Goal: Task Accomplishment & Management: Manage account settings

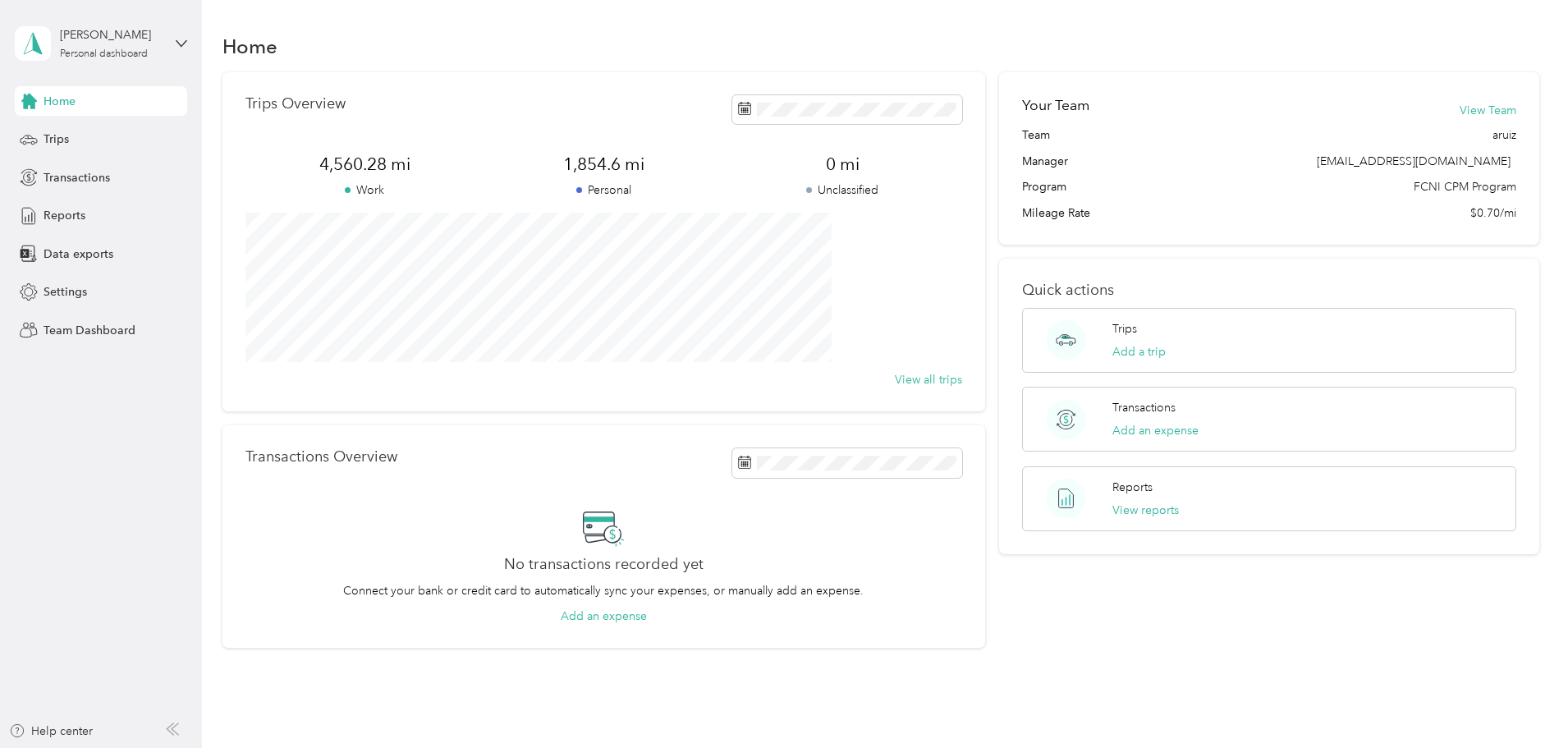
click at [172, 35] on div "[PERSON_NAME] Personal dashboard" at bounding box center [101, 44] width 172 height 58
click at [88, 148] on div "Team dashboard Personal dashboard Log out" at bounding box center [187, 172] width 323 height 104
click at [175, 45] on div "[PERSON_NAME] Personal dashboard" at bounding box center [101, 44] width 172 height 58
click at [85, 135] on div "Team dashboard" at bounding box center [74, 132] width 88 height 17
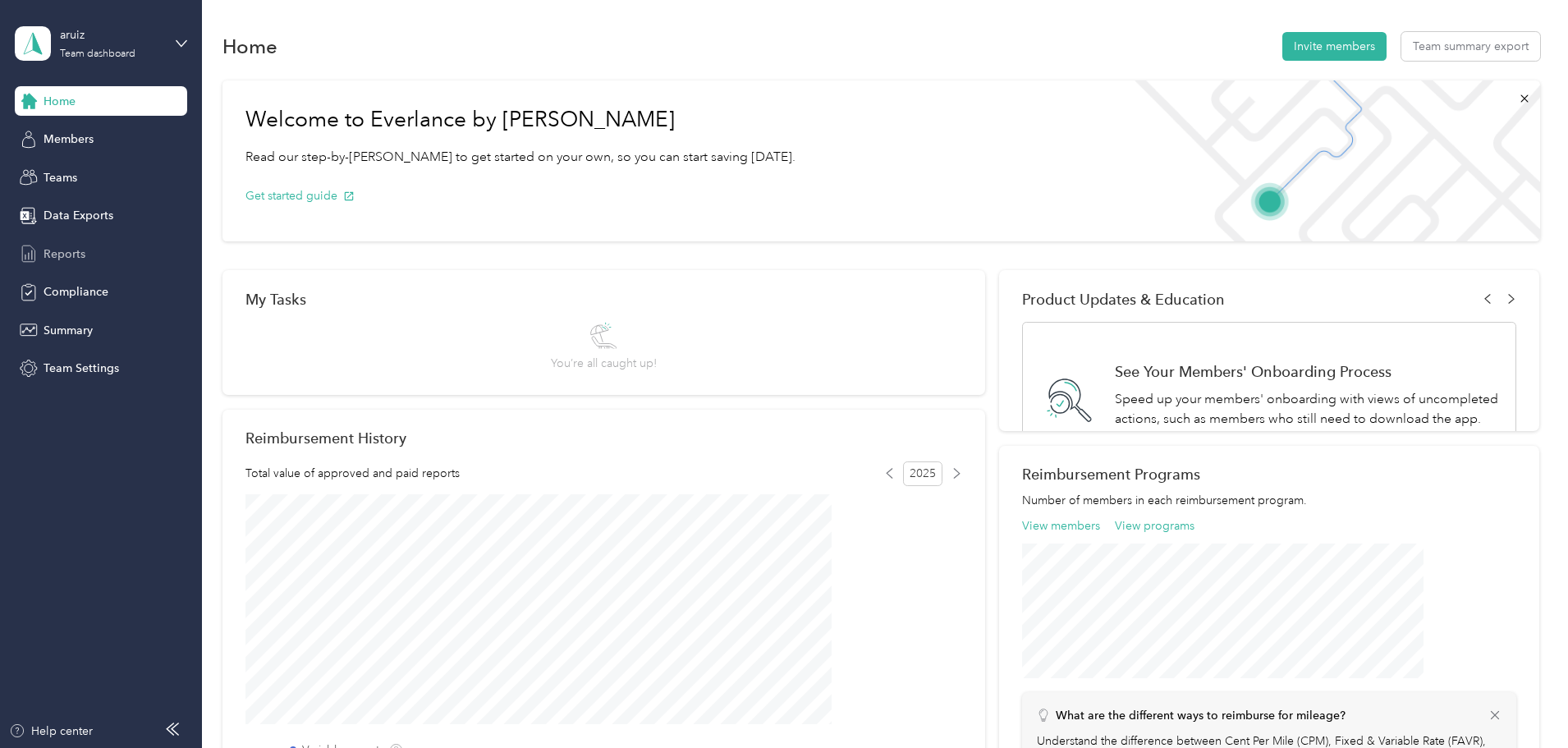
click at [69, 257] on span "Reports" at bounding box center [64, 254] width 42 height 17
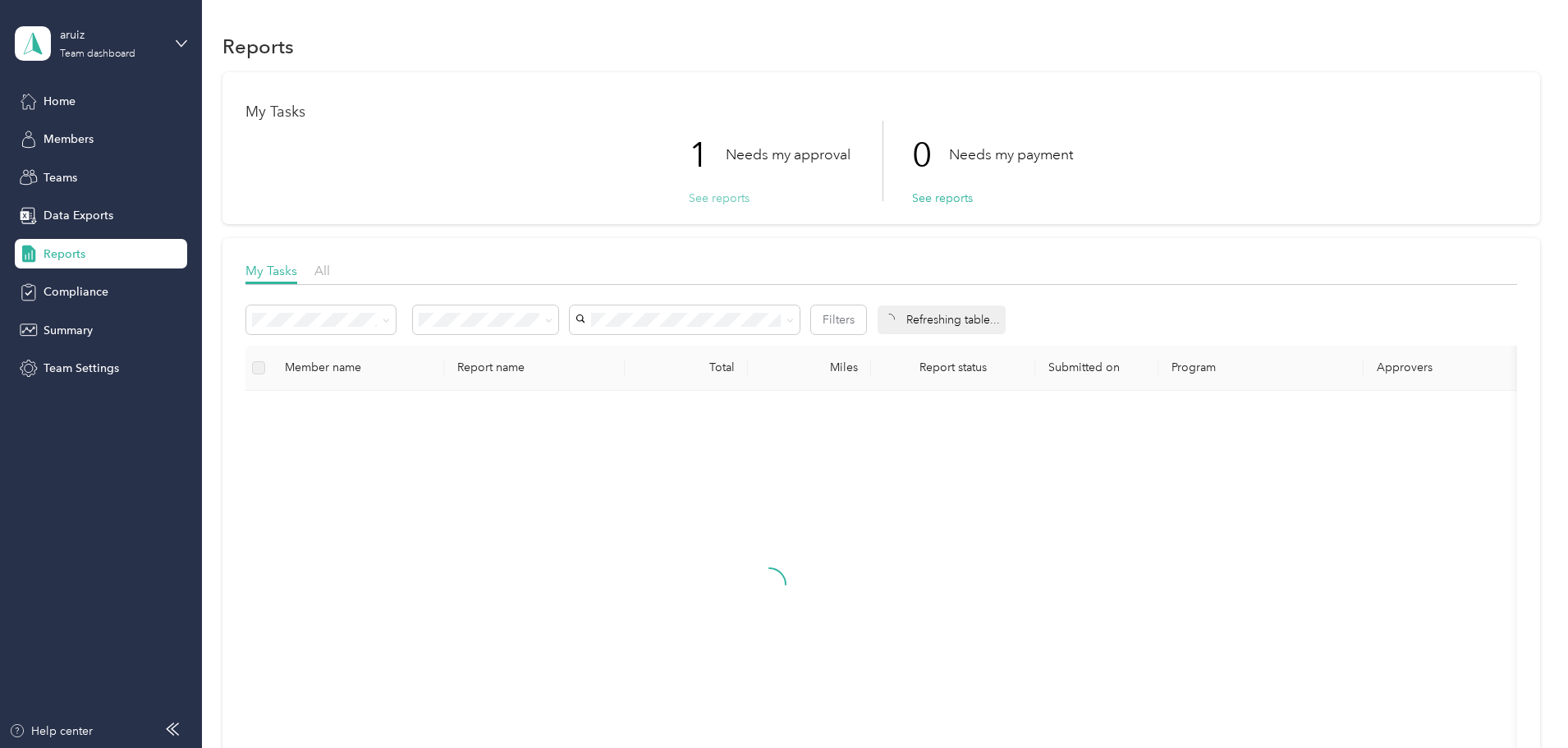
click at [703, 200] on button "See reports" at bounding box center [719, 198] width 61 height 17
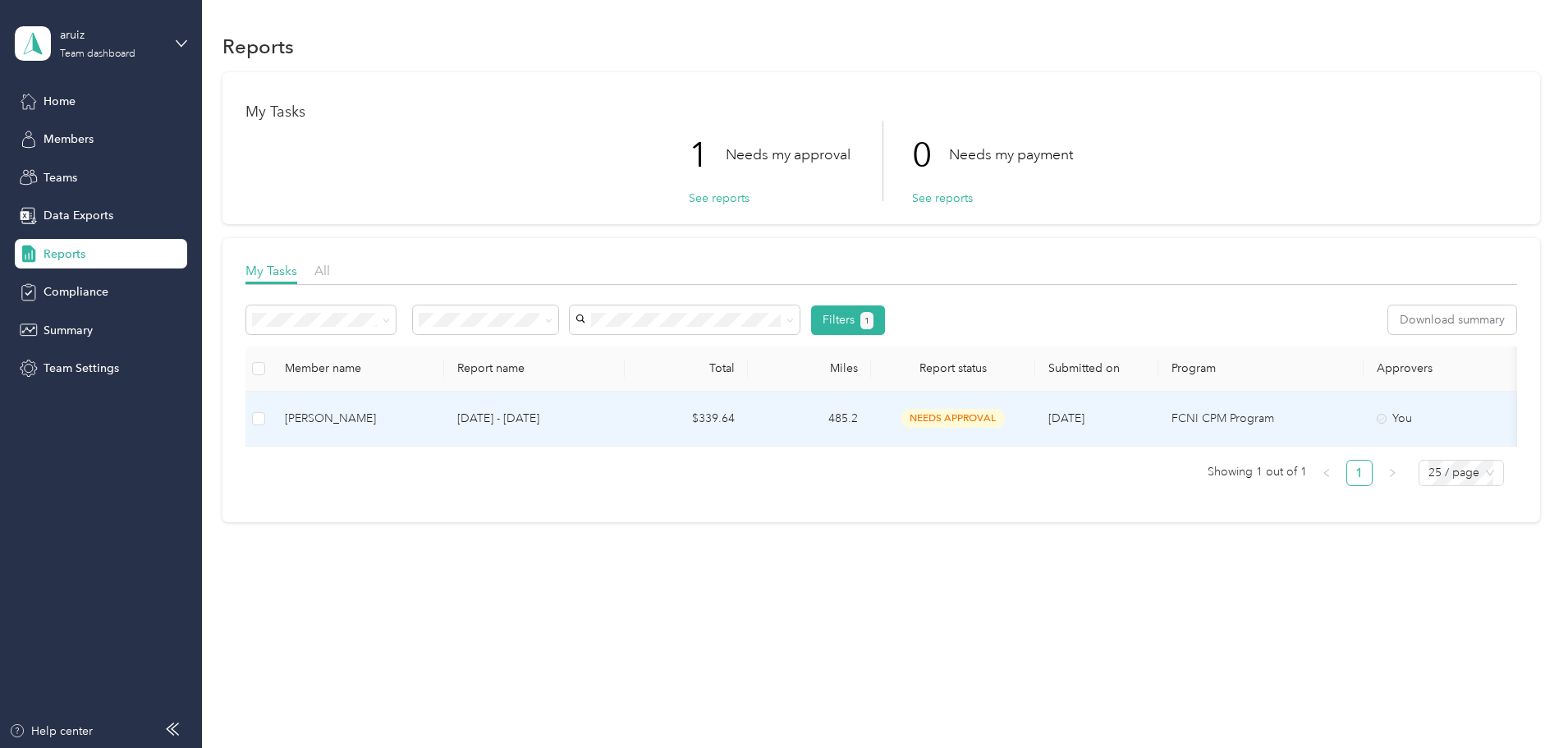
click at [571, 422] on p "[DATE] - [DATE]" at bounding box center [535, 418] width 155 height 18
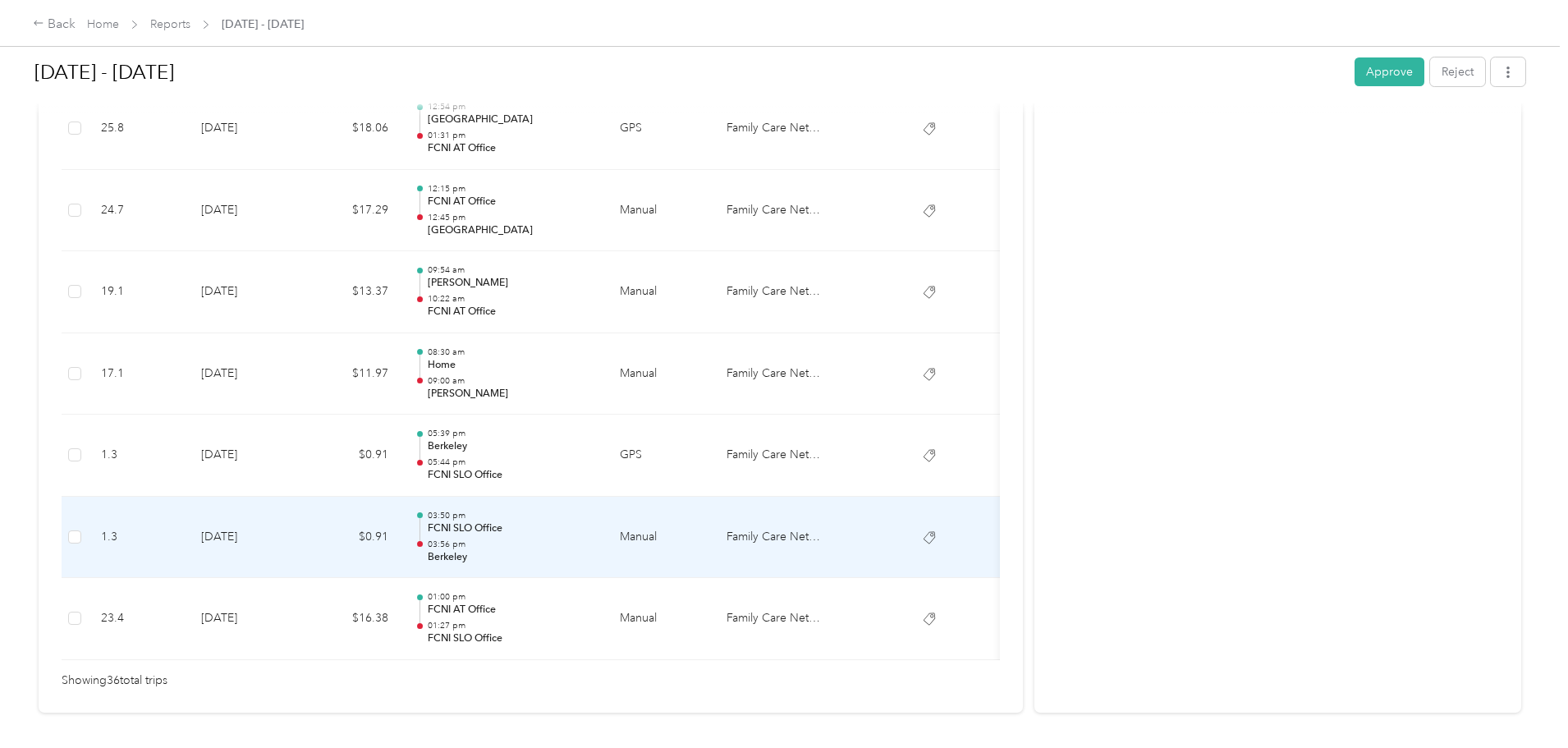
scroll to position [2792, 0]
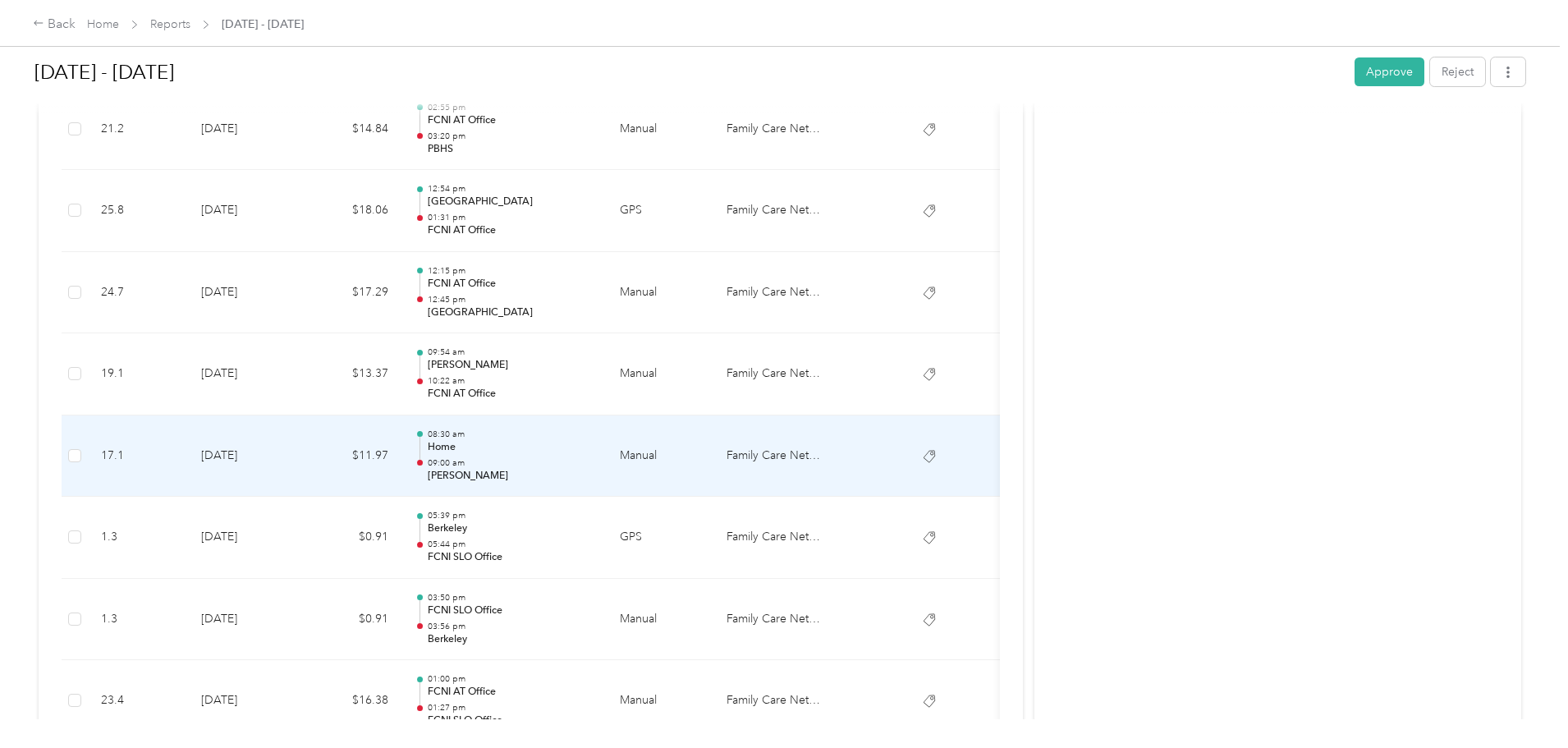
click at [594, 462] on p "09:00 am" at bounding box center [511, 464] width 166 height 11
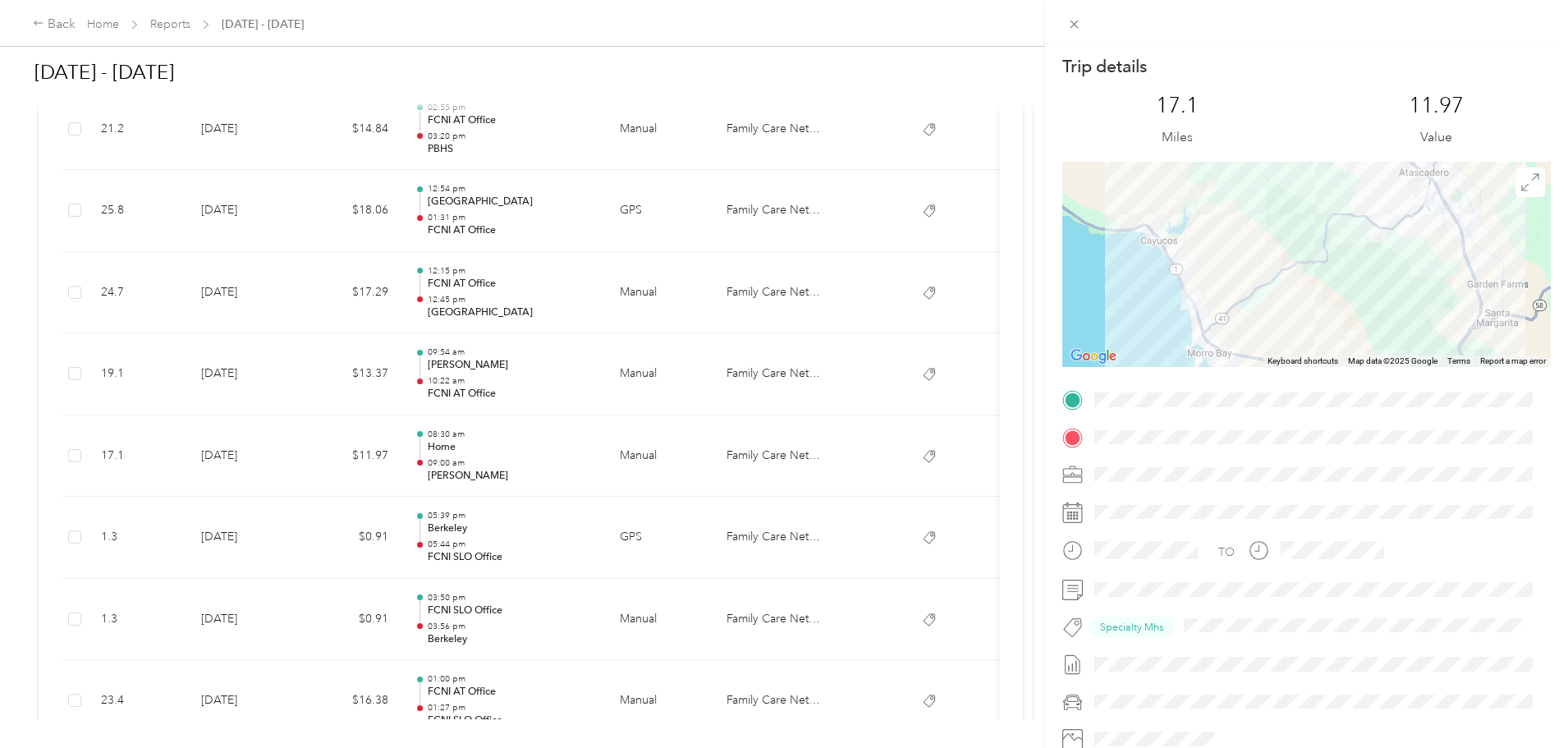
click at [645, 477] on div "Trip details This trip cannot be edited because it is either under review, appr…" at bounding box center [784, 374] width 1568 height 748
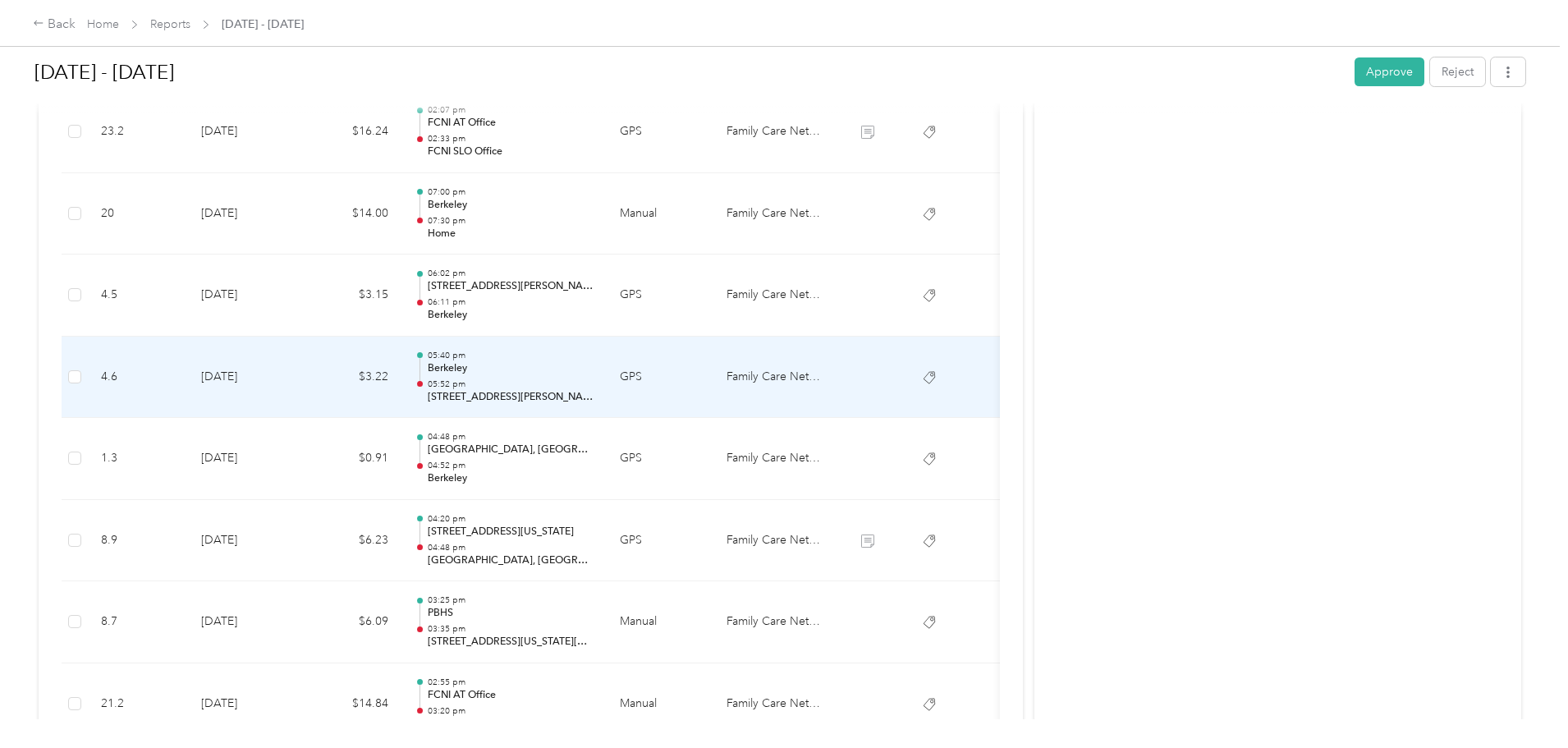
scroll to position [2136, 0]
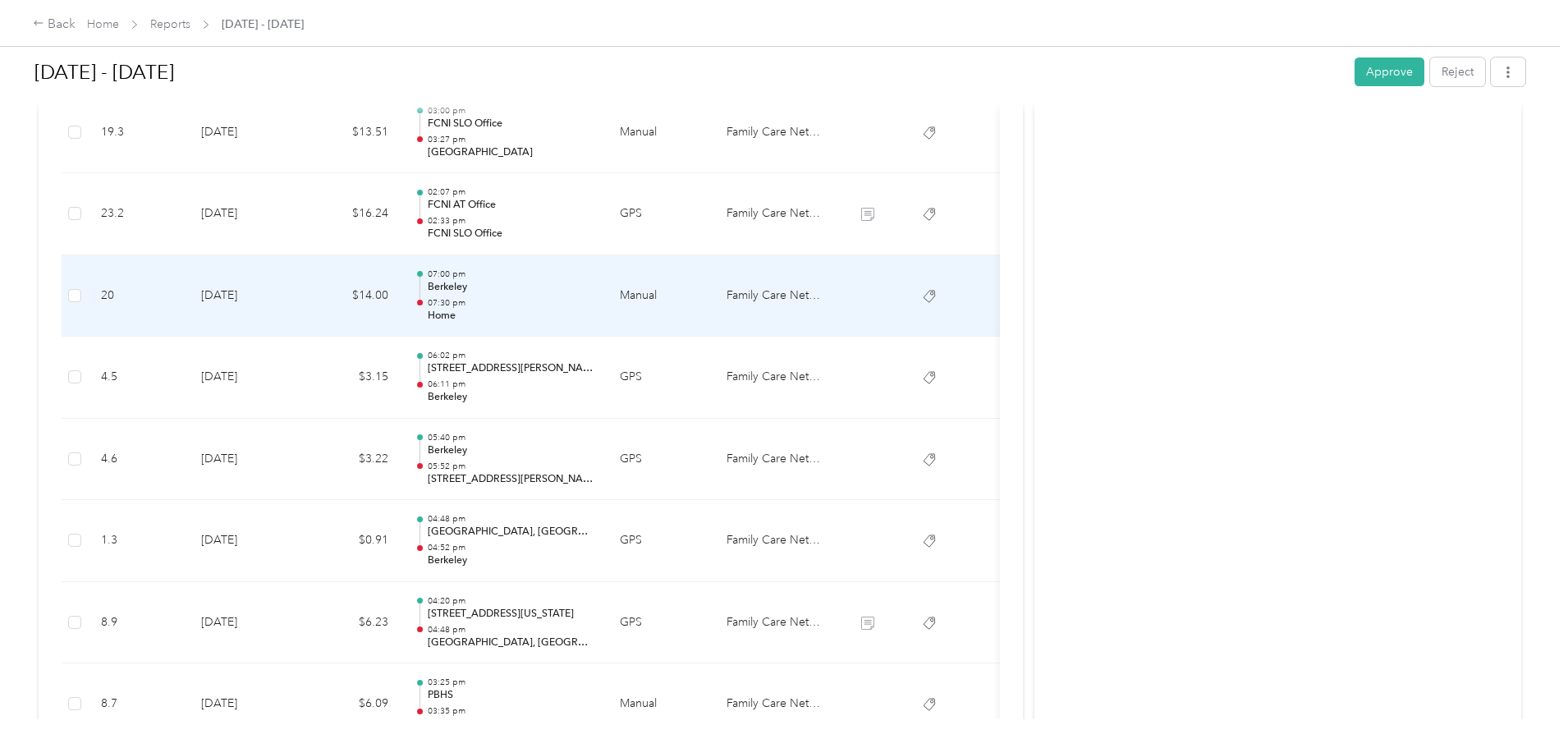
click at [594, 286] on p "Berkeley" at bounding box center [511, 287] width 166 height 15
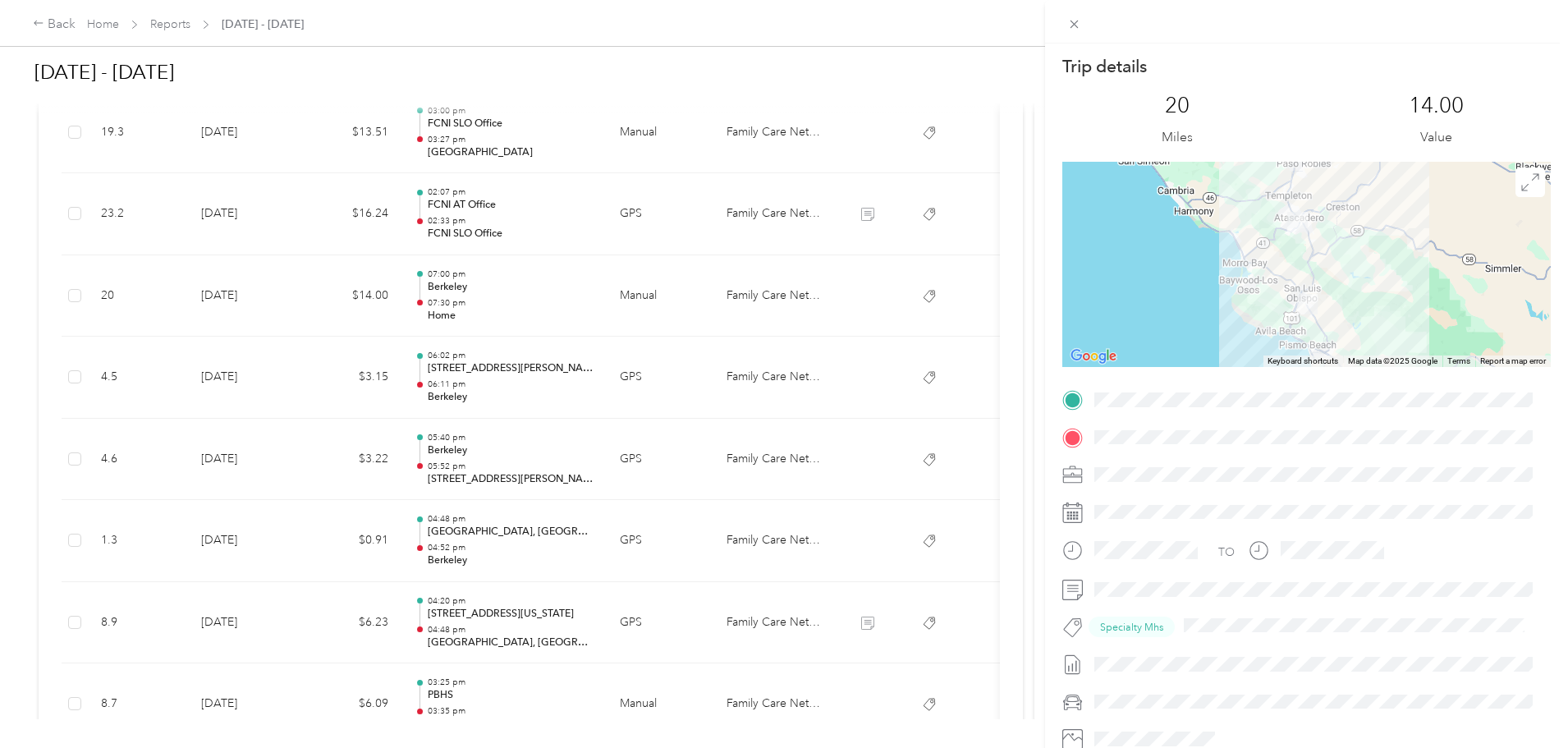
click at [633, 323] on div "Trip details This trip cannot be edited because it is either under review, appr…" at bounding box center [784, 374] width 1568 height 748
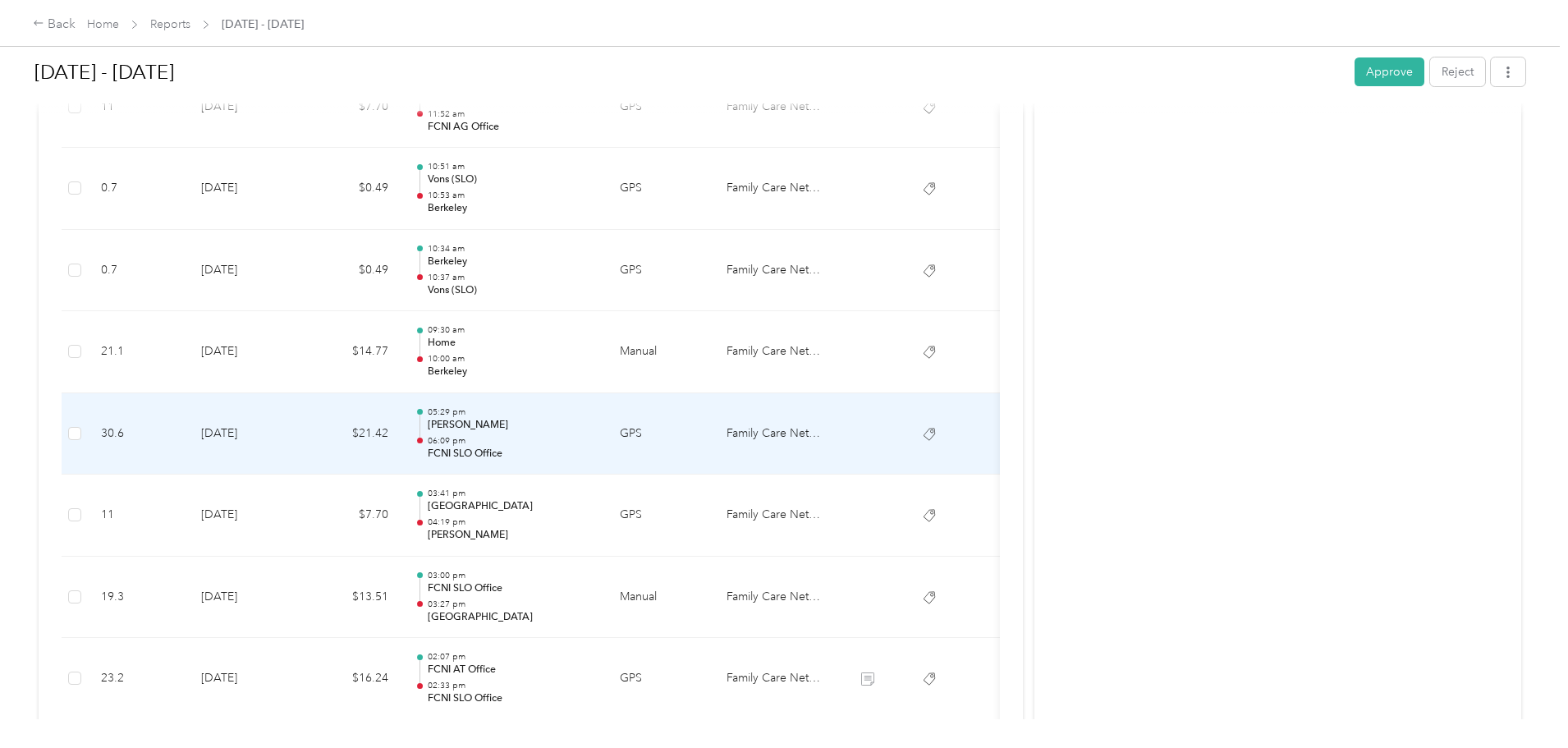
scroll to position [1642, 0]
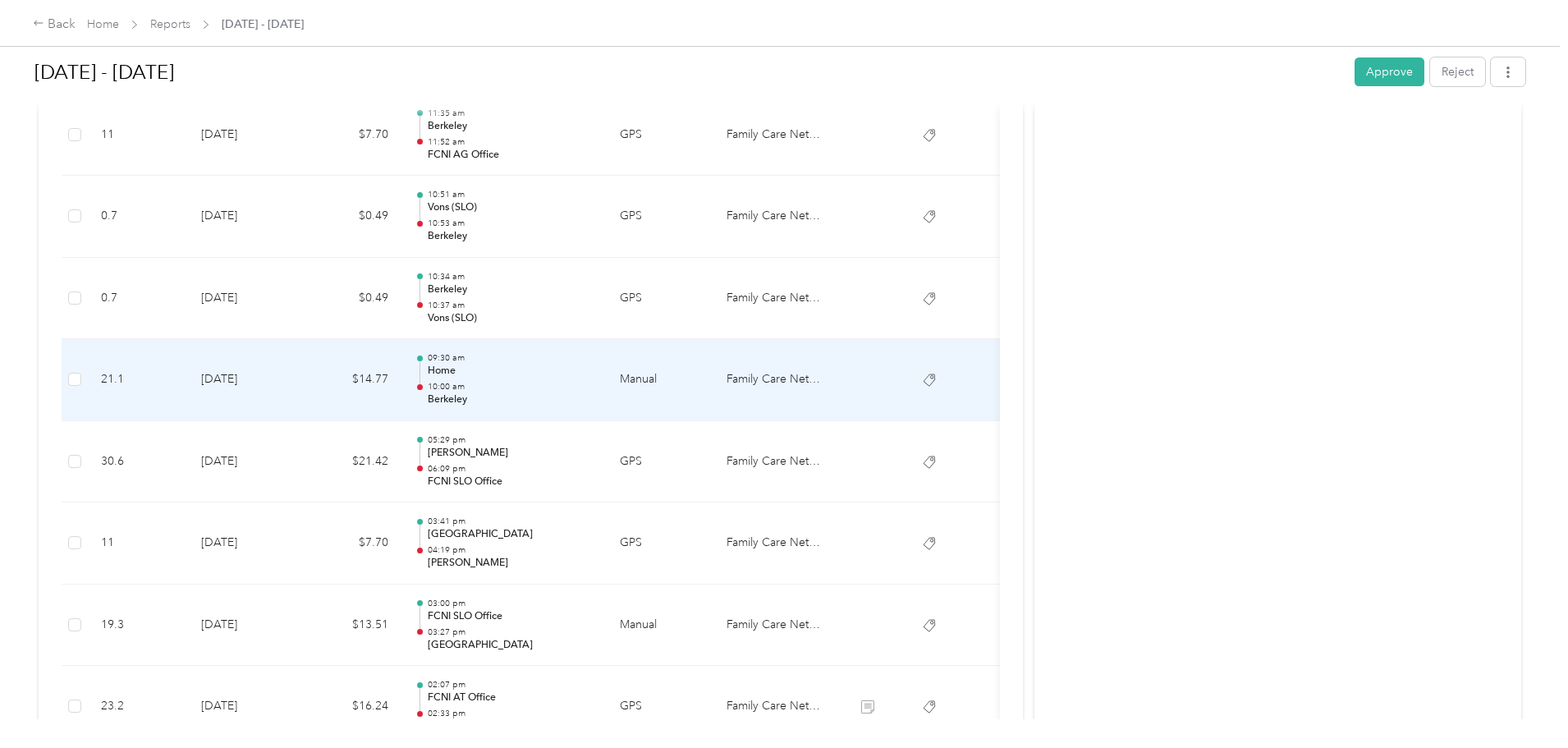
click at [594, 384] on p "10:00 am" at bounding box center [511, 387] width 166 height 11
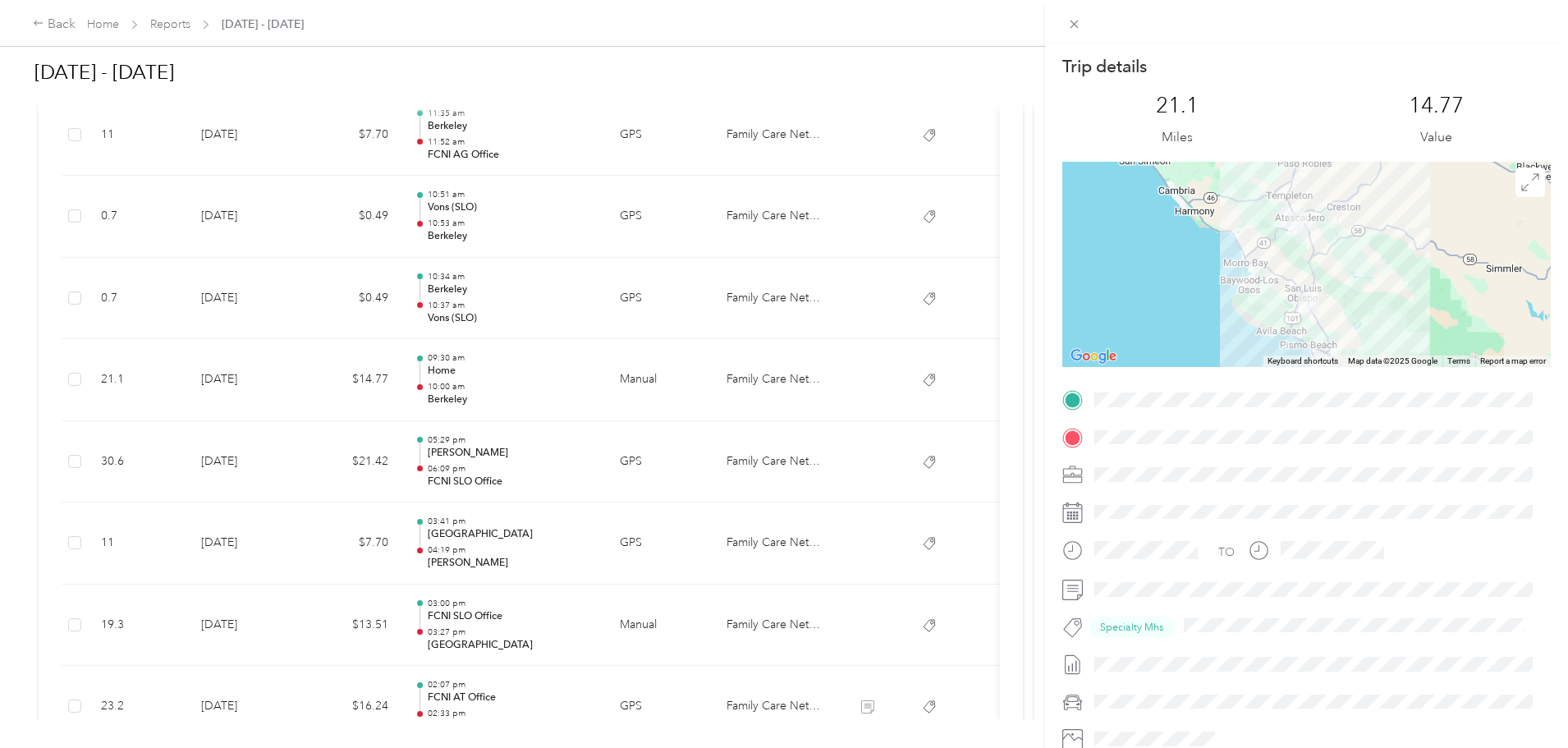
click at [635, 336] on div "Trip details This trip cannot be edited because it is either under review, appr…" at bounding box center [784, 374] width 1568 height 748
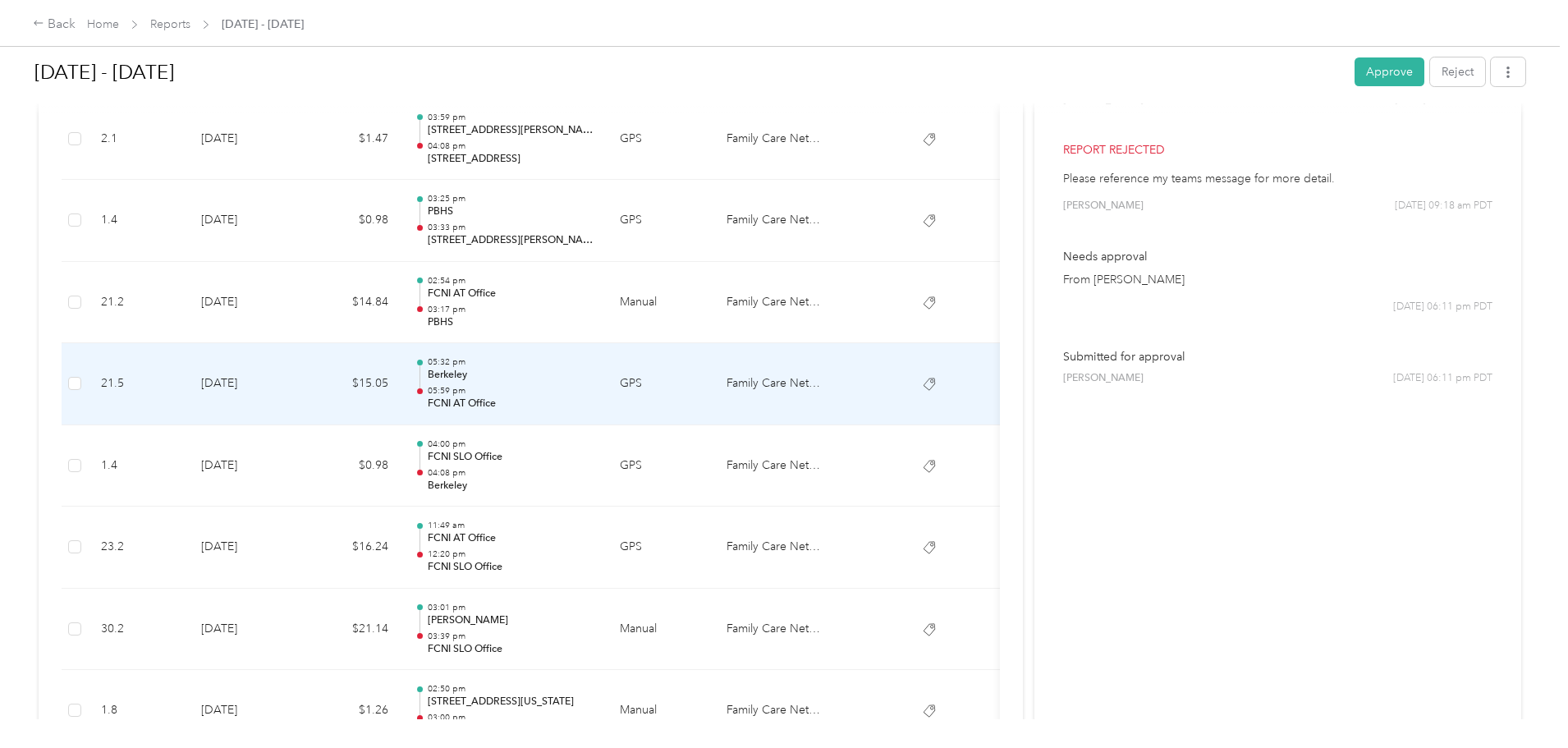
scroll to position [904, 0]
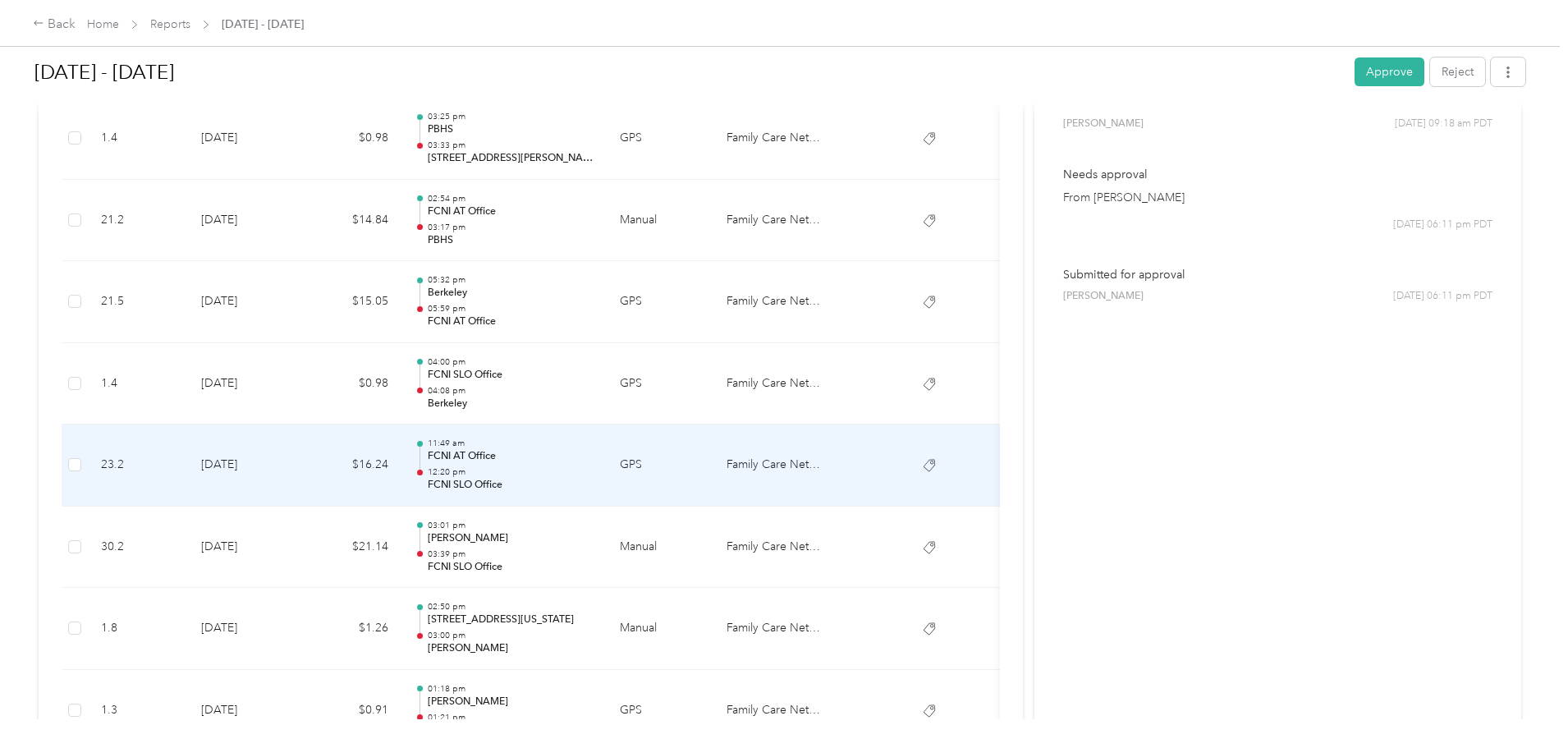
click at [594, 466] on p "12:20 pm" at bounding box center [511, 472] width 166 height 11
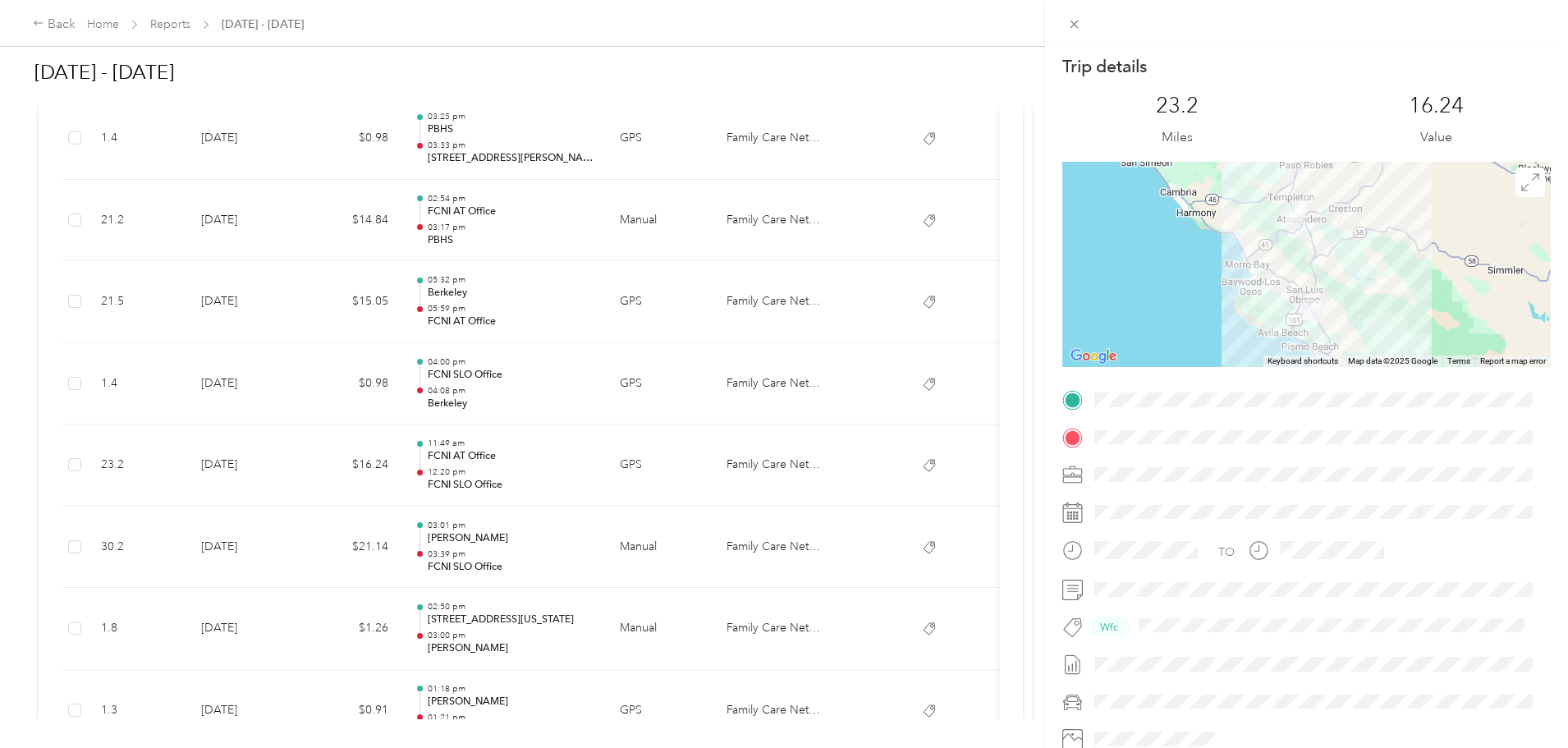
click at [653, 466] on div "Trip details This trip cannot be edited because it is either under review, appr…" at bounding box center [784, 374] width 1568 height 748
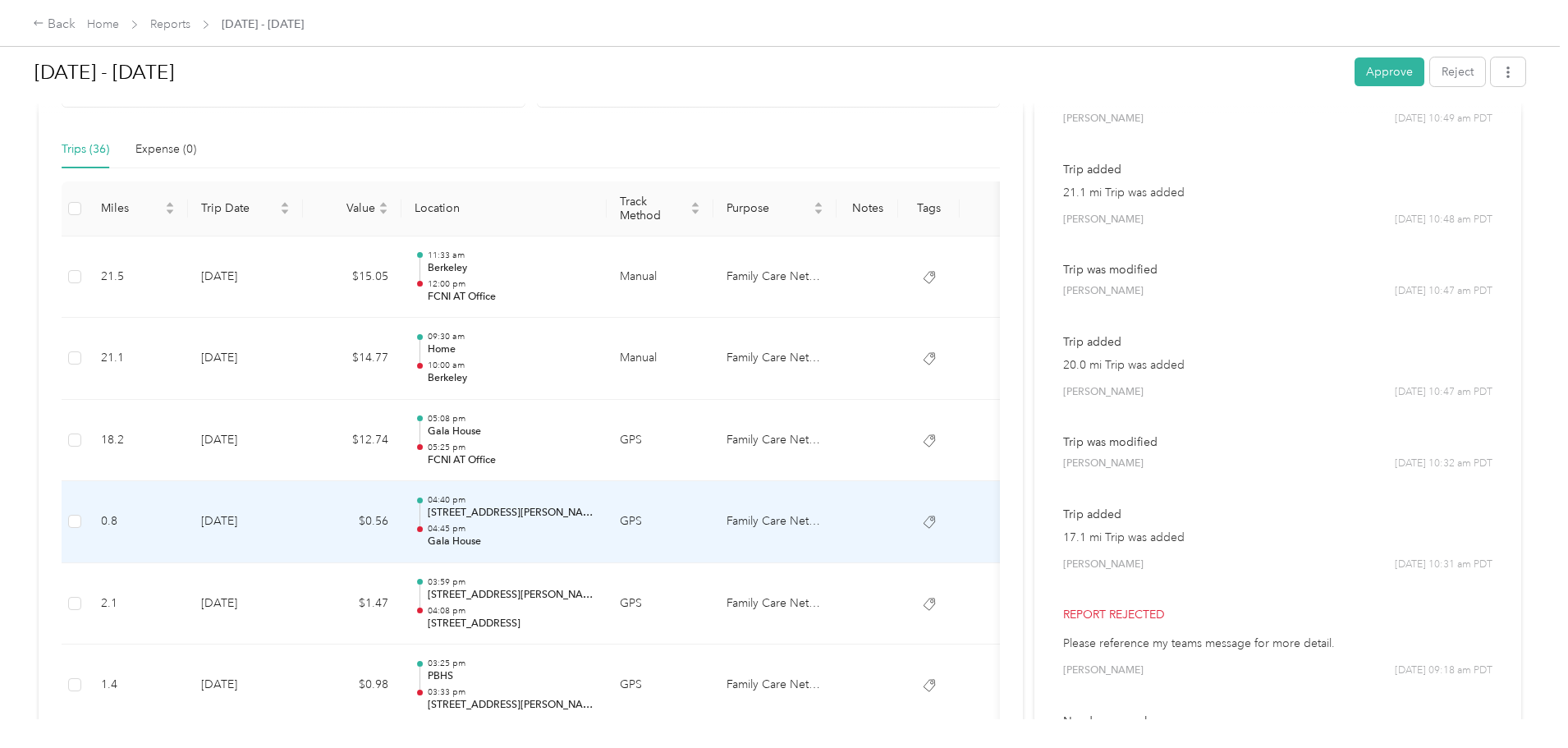
scroll to position [328, 0]
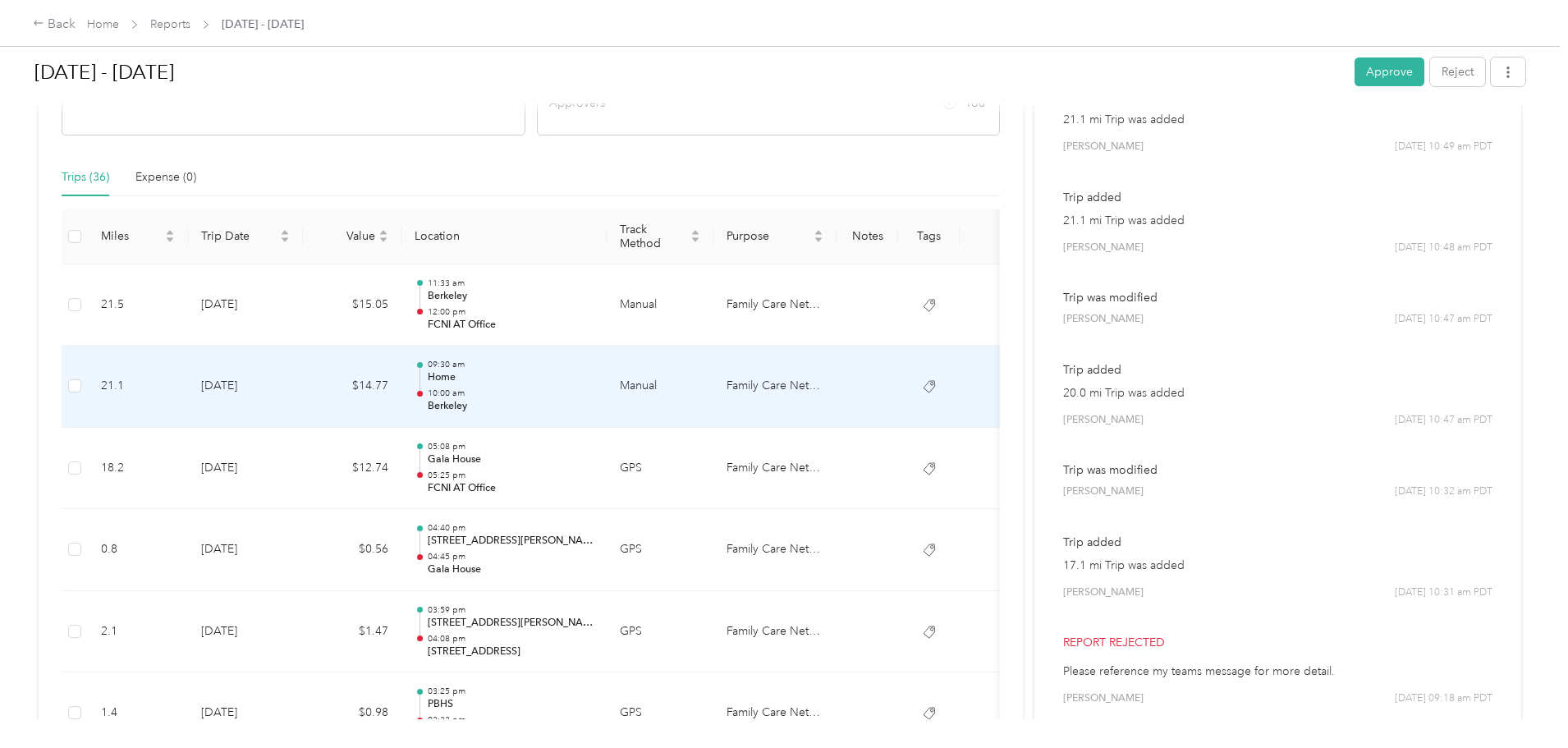
click at [594, 407] on p "Berkeley" at bounding box center [511, 407] width 166 height 15
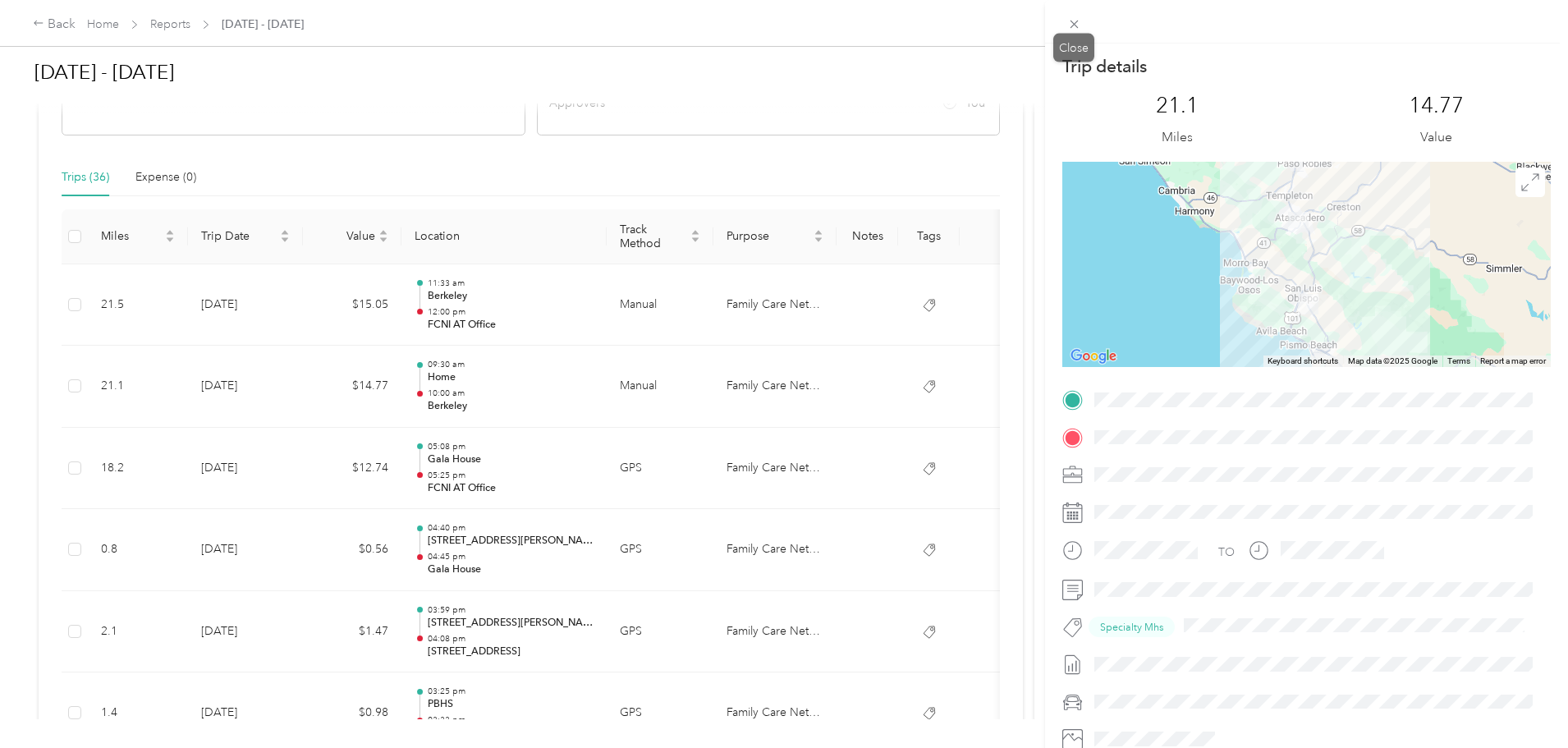
click at [1067, 32] on span at bounding box center [1074, 23] width 23 height 23
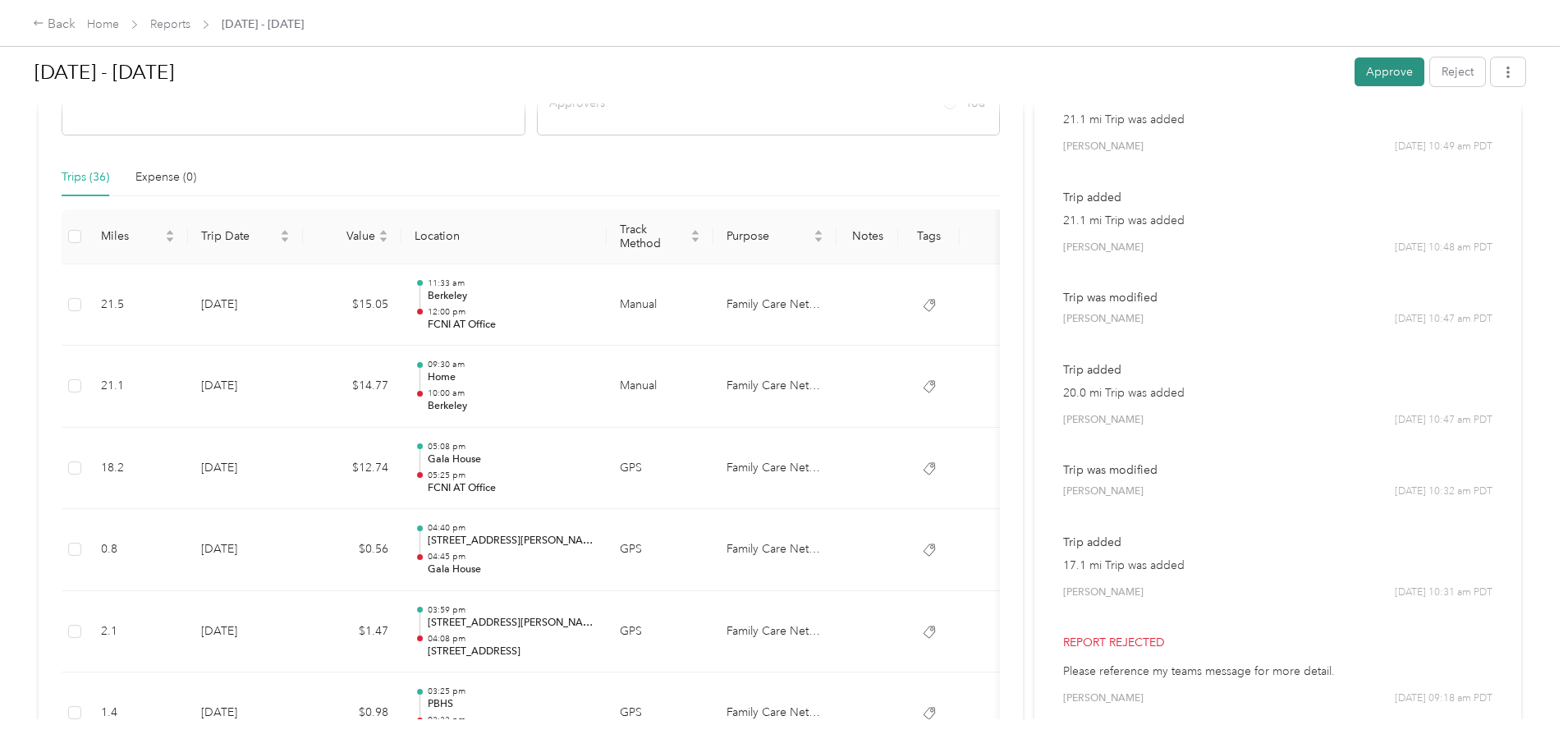
click at [1355, 72] on button "Approve" at bounding box center [1389, 72] width 70 height 29
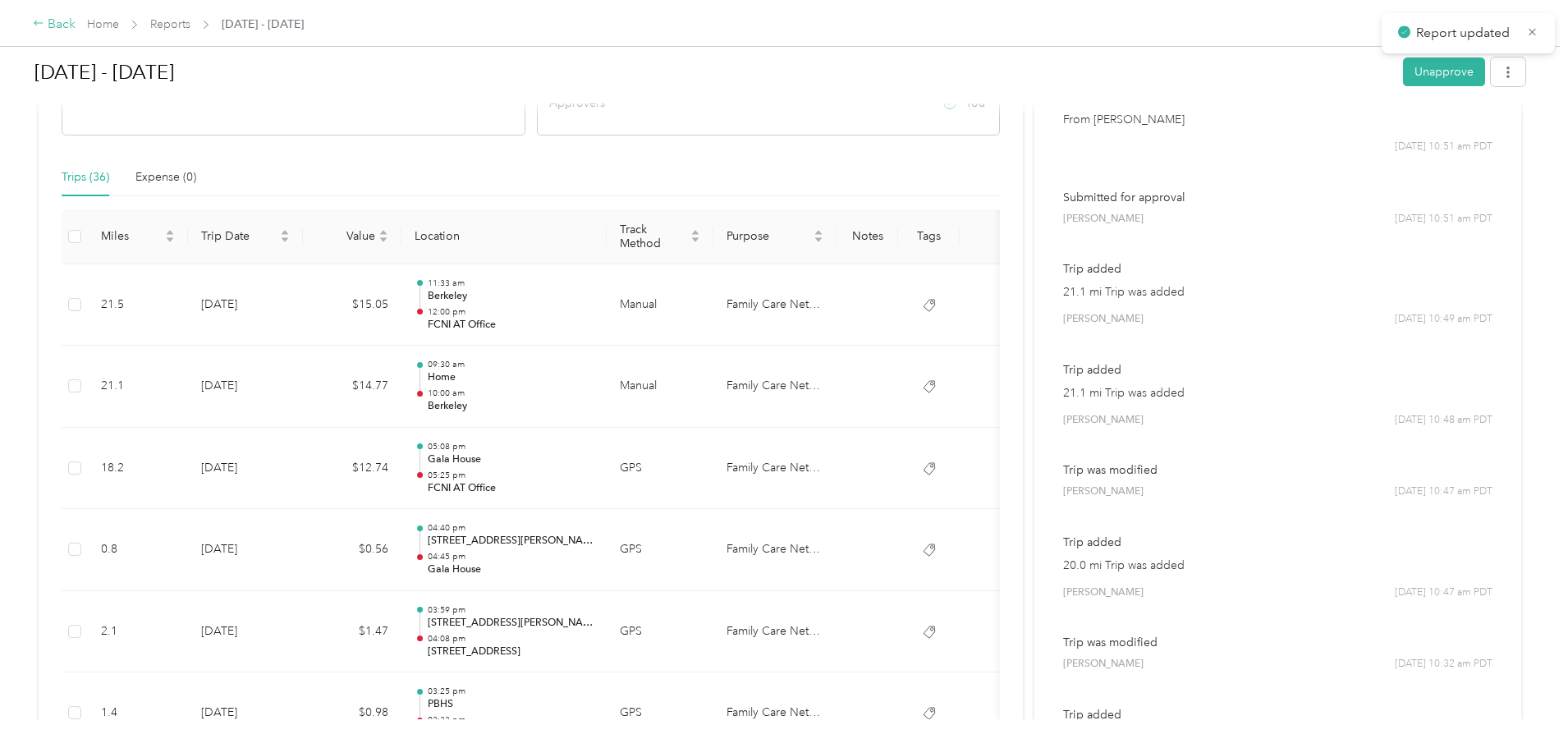
click at [76, 24] on div "Back" at bounding box center [54, 24] width 43 height 20
